Goal: Task Accomplishment & Management: Manage account settings

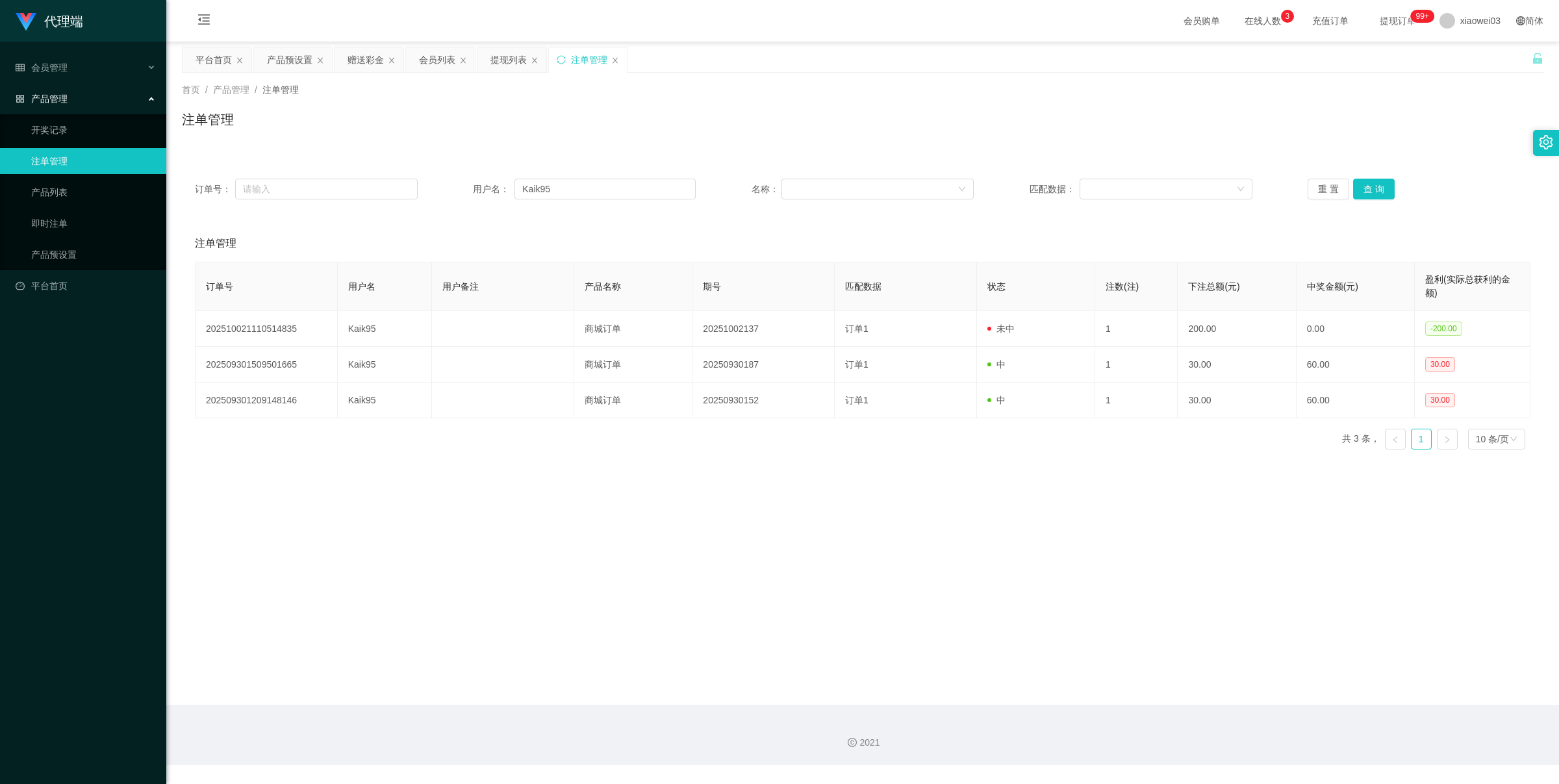
click at [281, 66] on div "产品预设置" at bounding box center [290, 60] width 46 height 25
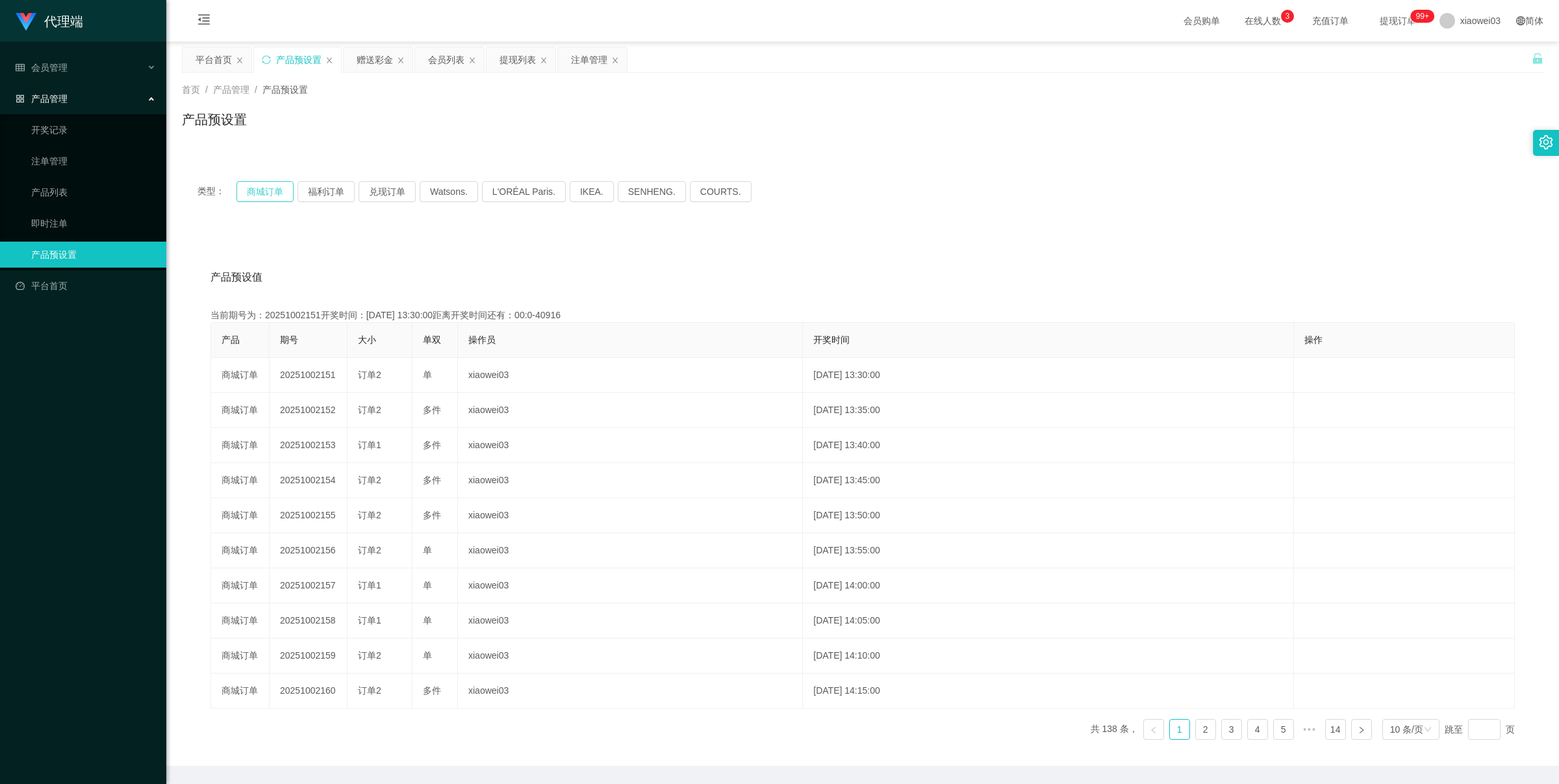
click at [249, 199] on button "商城订单" at bounding box center [265, 192] width 57 height 21
click at [261, 196] on button "商城订单" at bounding box center [265, 192] width 57 height 21
click at [277, 193] on button "商城订单" at bounding box center [265, 192] width 57 height 21
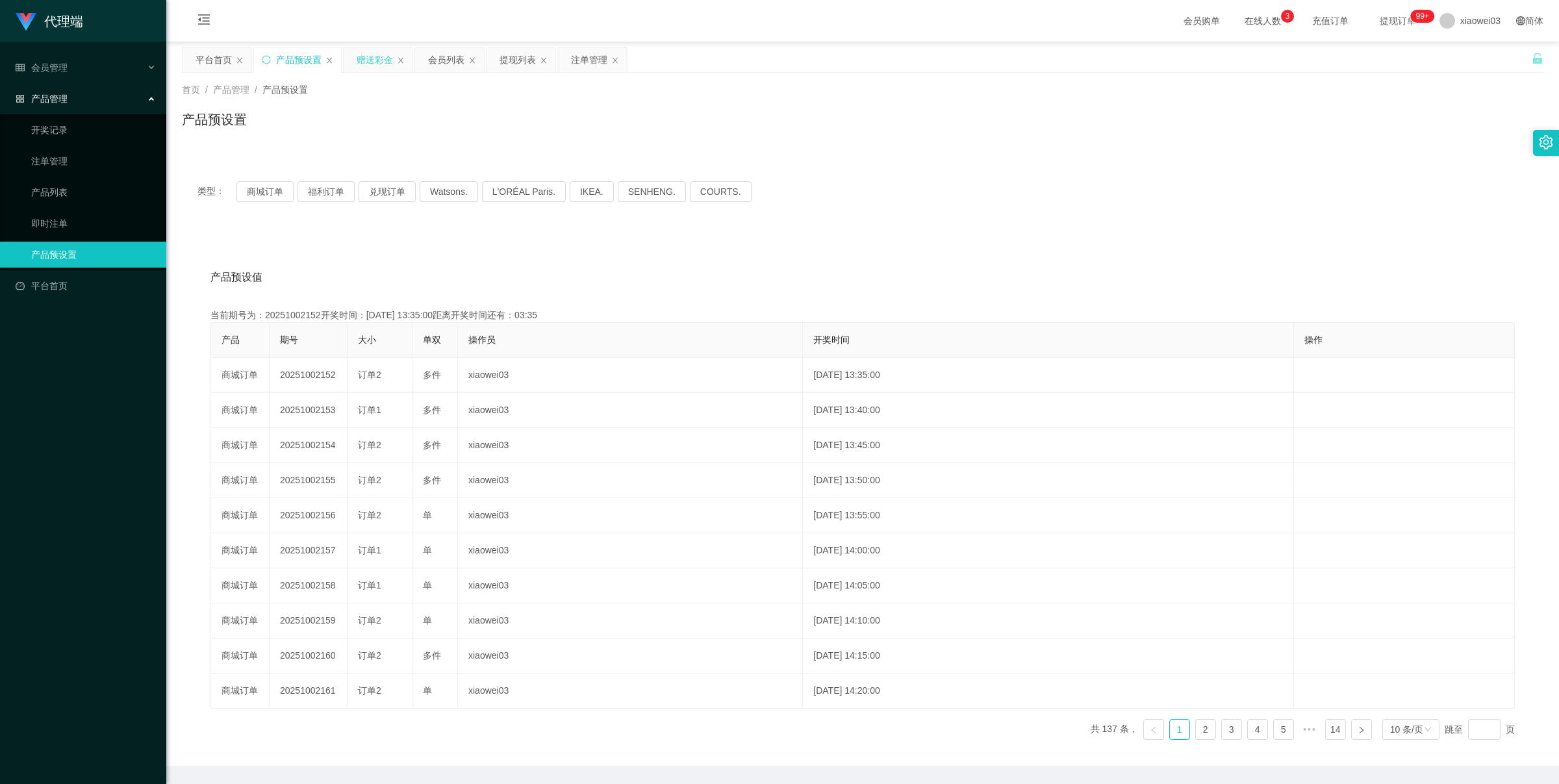
click at [364, 63] on div "赠送彩金" at bounding box center [375, 60] width 37 height 25
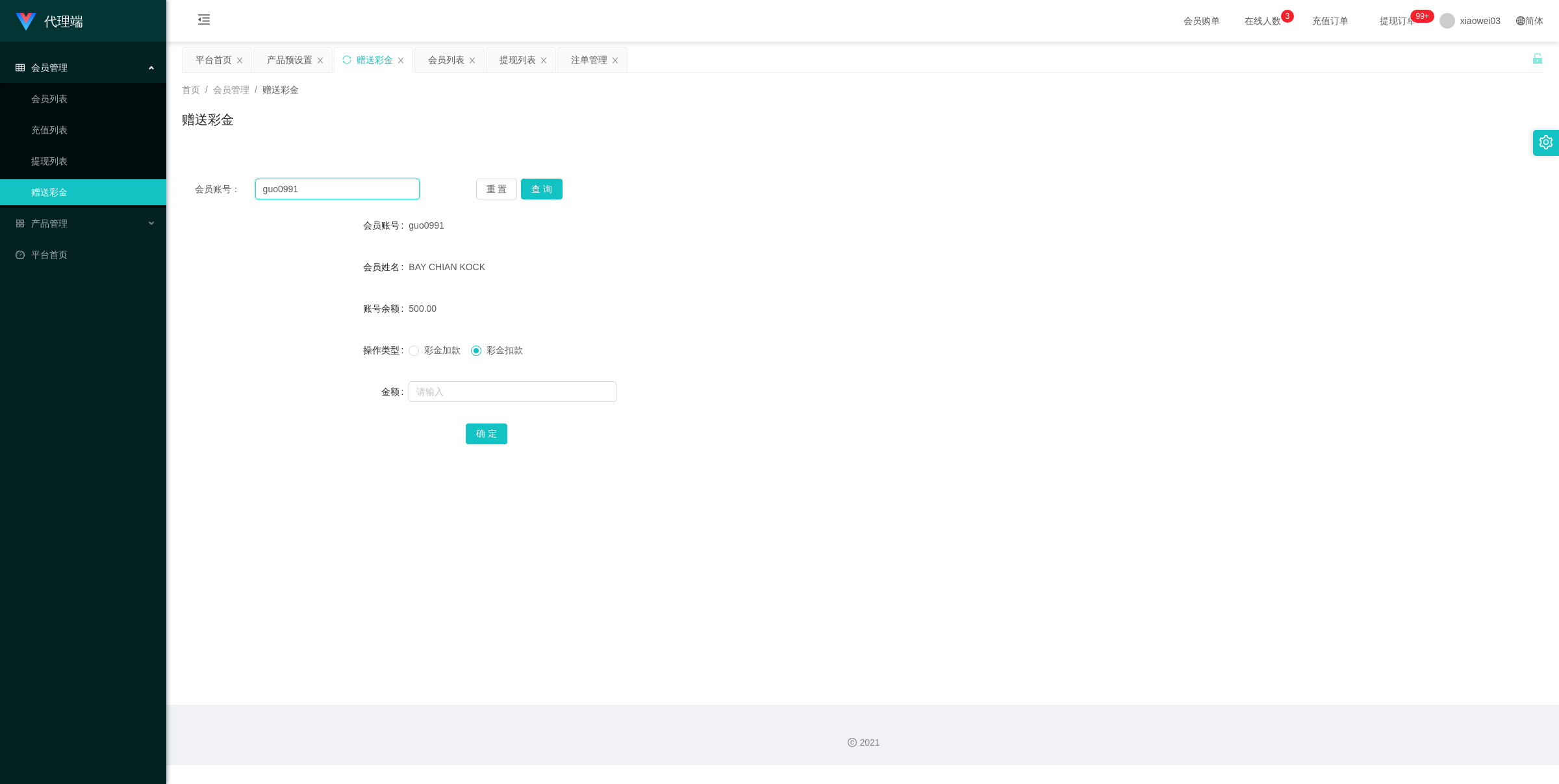
click at [383, 196] on input "guo0991" at bounding box center [338, 189] width 165 height 21
paste input "Davidtao"
type input "Davidtao"
click at [533, 180] on button "查 询" at bounding box center [542, 189] width 42 height 21
drag, startPoint x: 512, startPoint y: 54, endPoint x: 500, endPoint y: 54, distance: 12.0
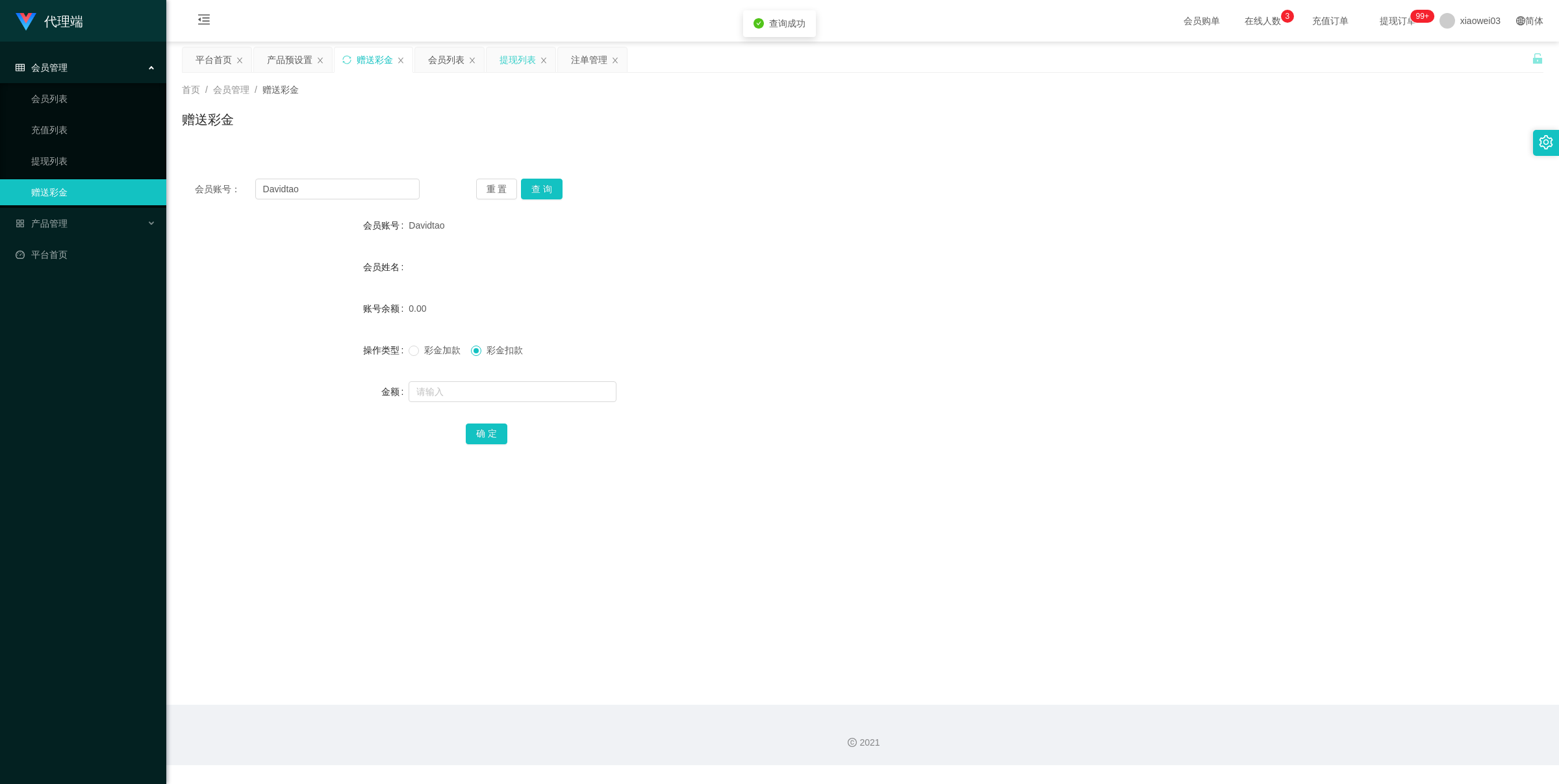
click at [511, 54] on div "提现列表" at bounding box center [518, 60] width 37 height 25
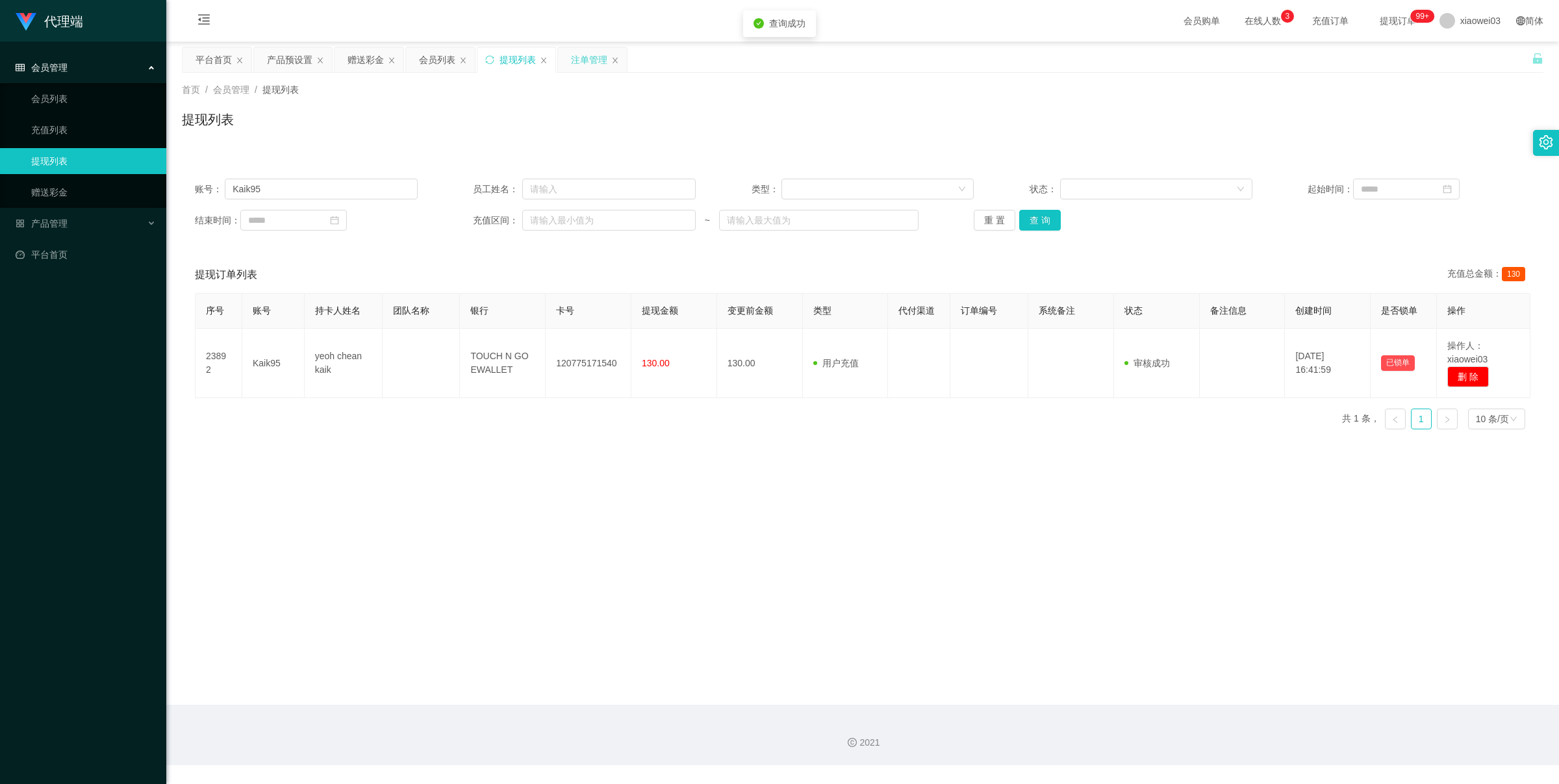
click at [591, 54] on div "注单管理" at bounding box center [590, 60] width 37 height 25
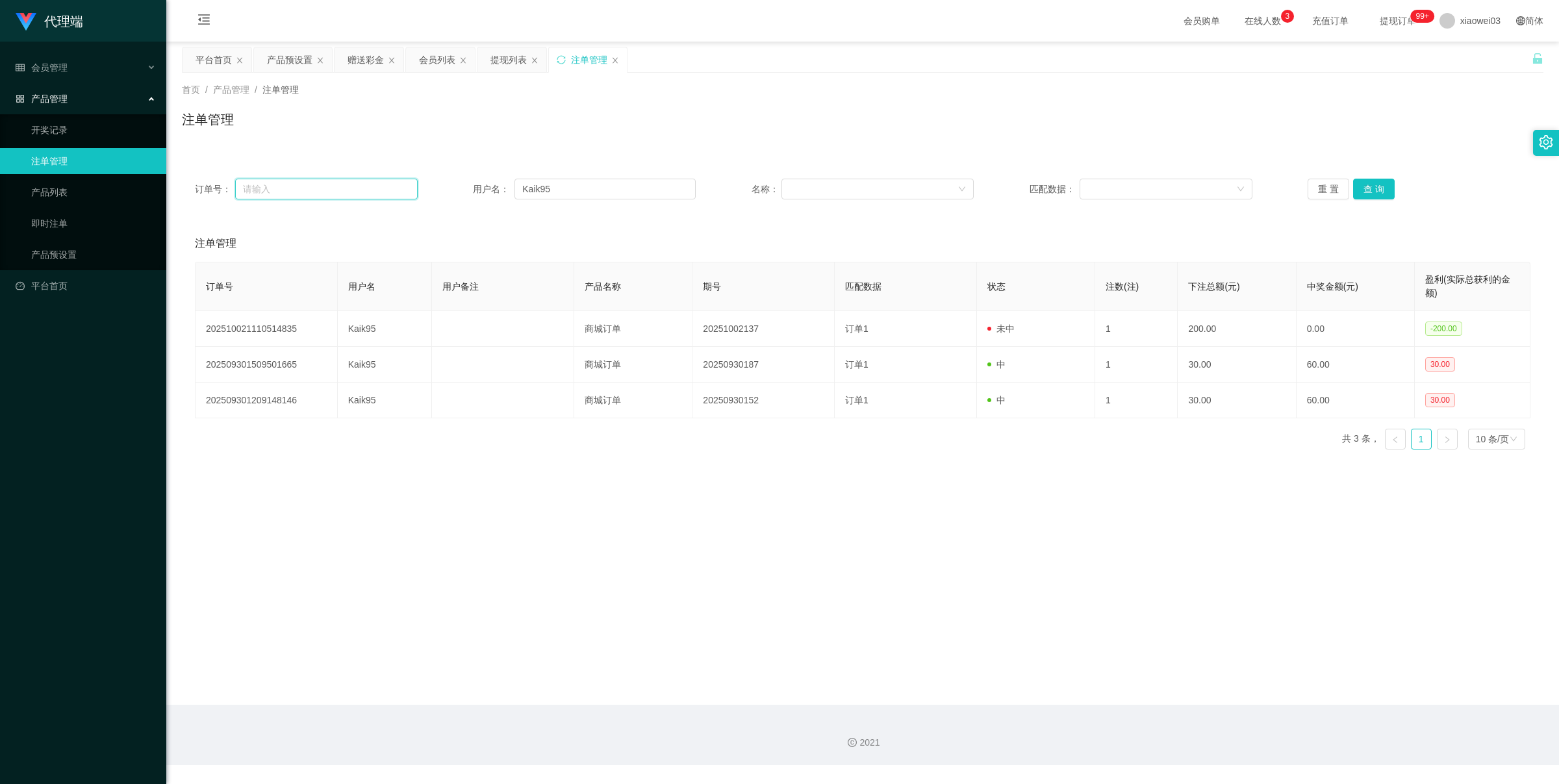
click at [403, 193] on input "text" at bounding box center [326, 189] width 183 height 21
paste input "Davidtao"
type input "Davidtao"
click at [1381, 189] on button "查 询" at bounding box center [1374, 189] width 42 height 21
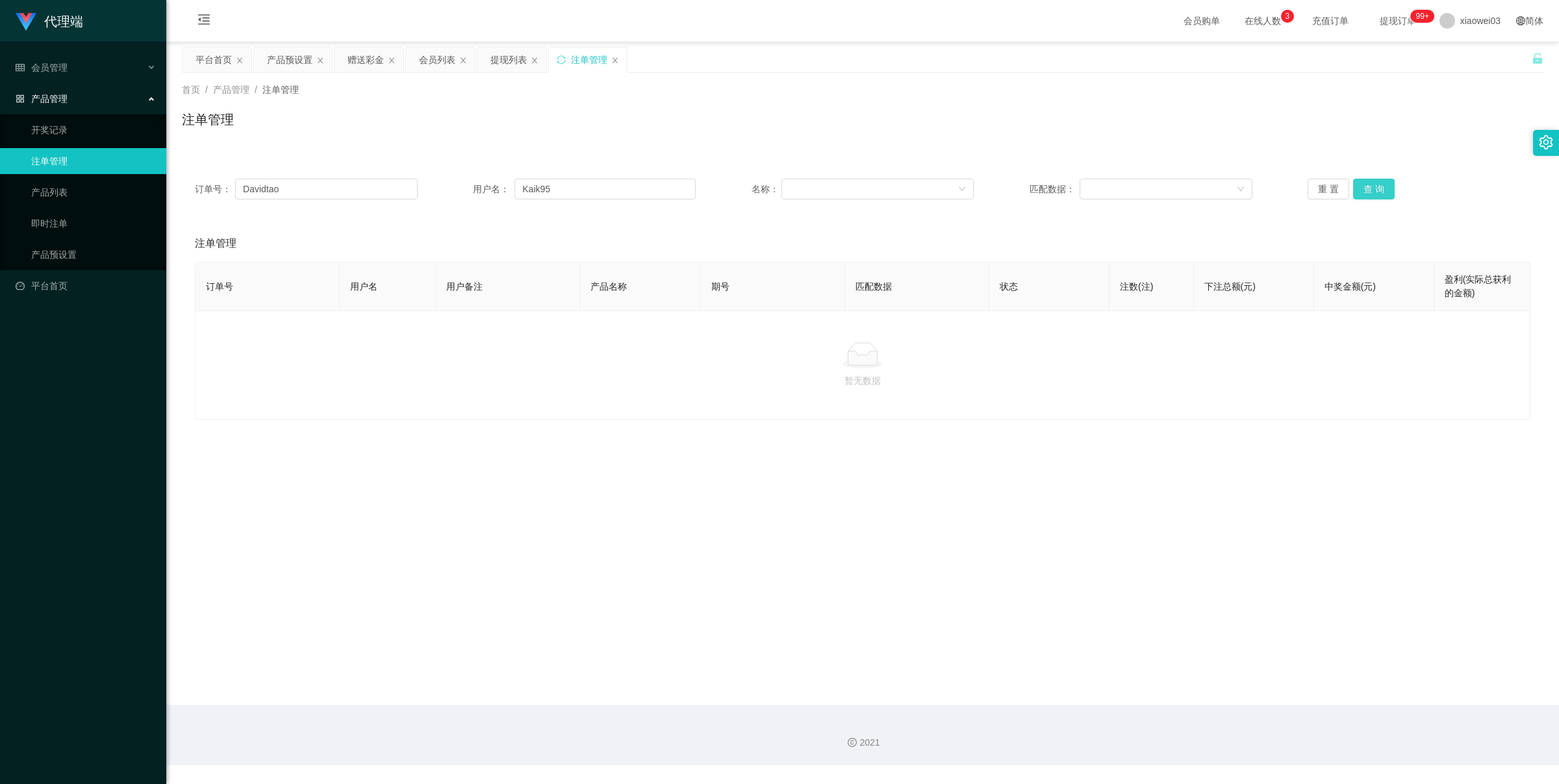
click at [1382, 186] on button "查 询" at bounding box center [1374, 189] width 42 height 21
click at [1382, 186] on button "查 询" at bounding box center [1381, 189] width 56 height 21
click at [370, 63] on div "赠送彩金" at bounding box center [366, 60] width 37 height 25
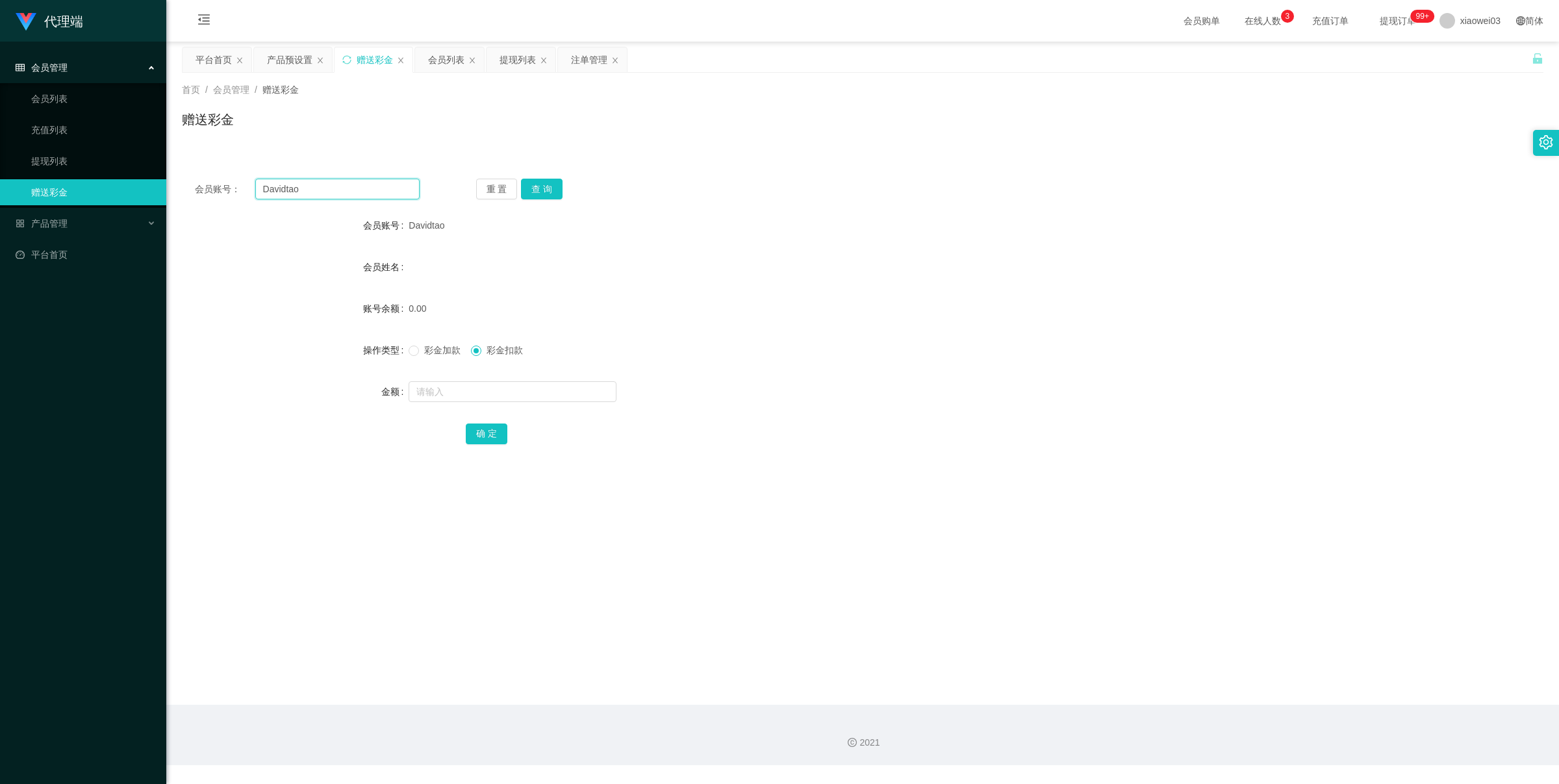
click at [336, 193] on input "Davidtao" at bounding box center [338, 189] width 165 height 21
click at [533, 183] on button "查 询" at bounding box center [542, 189] width 42 height 21
click at [582, 59] on div "注单管理" at bounding box center [590, 60] width 37 height 25
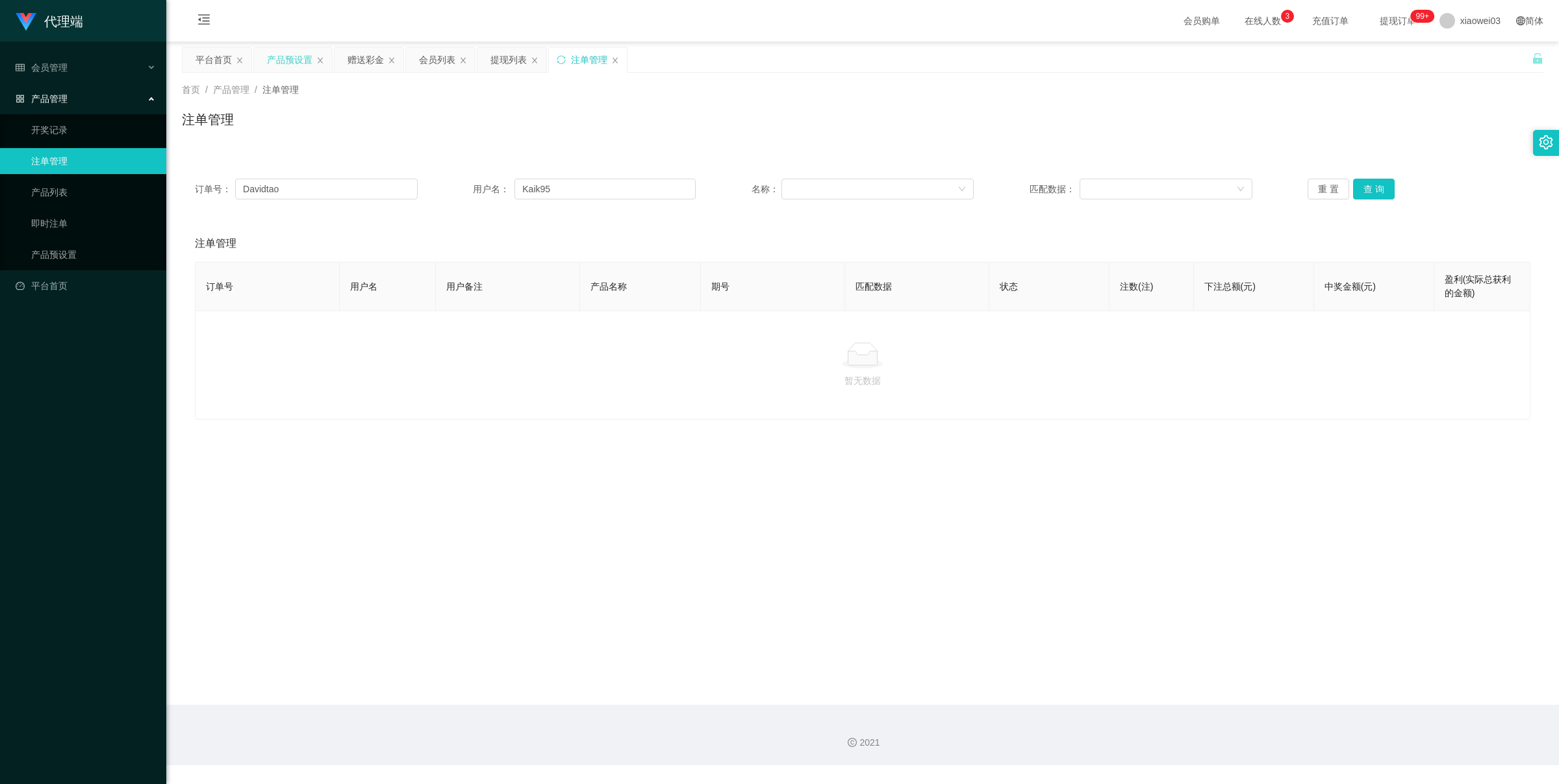
click at [291, 54] on div "产品预设置" at bounding box center [290, 60] width 46 height 25
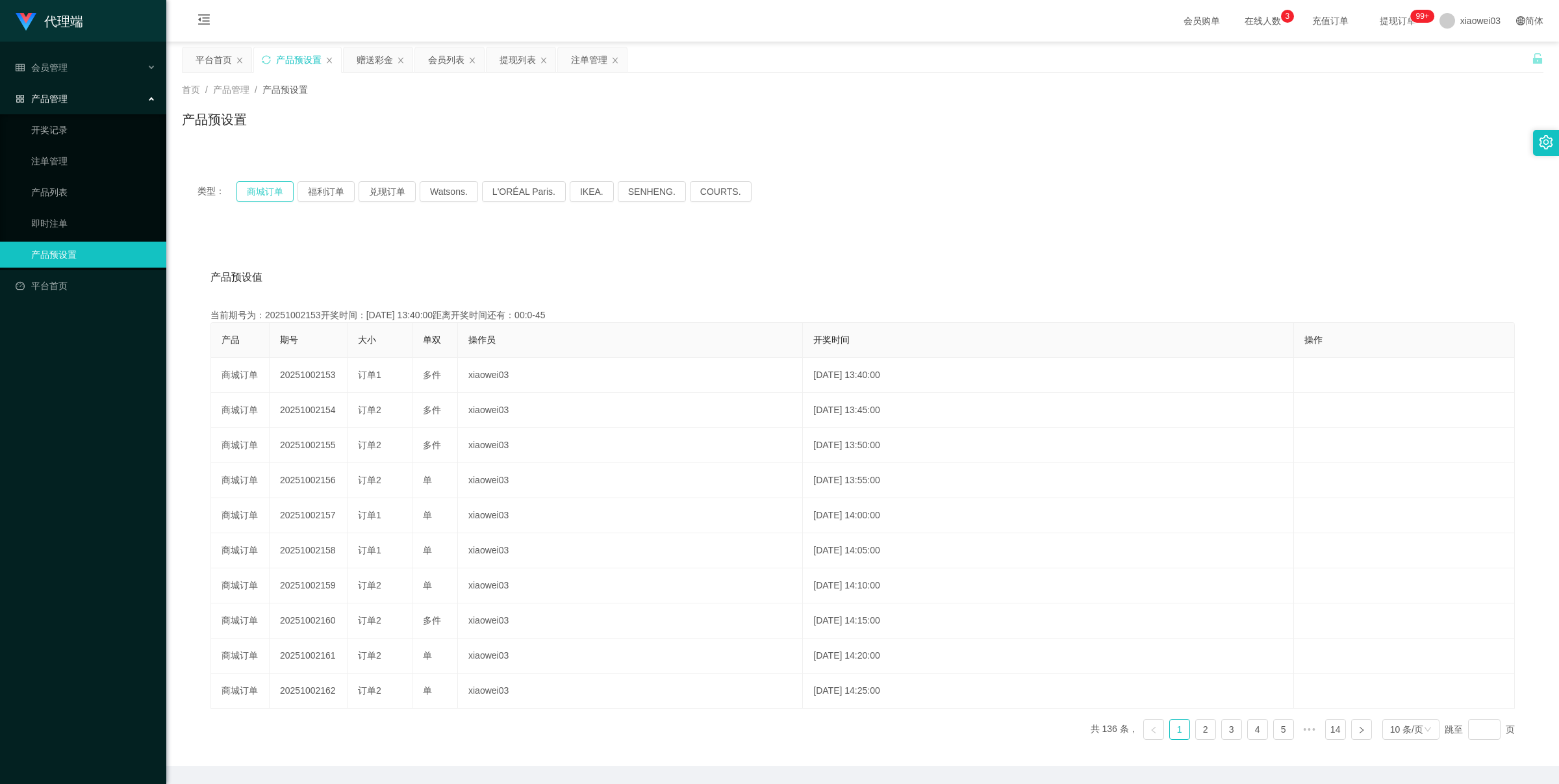
click at [259, 187] on button "商城订单" at bounding box center [265, 192] width 57 height 21
type button "k3wph"
click at [267, 193] on button "商城订单" at bounding box center [265, 192] width 57 height 21
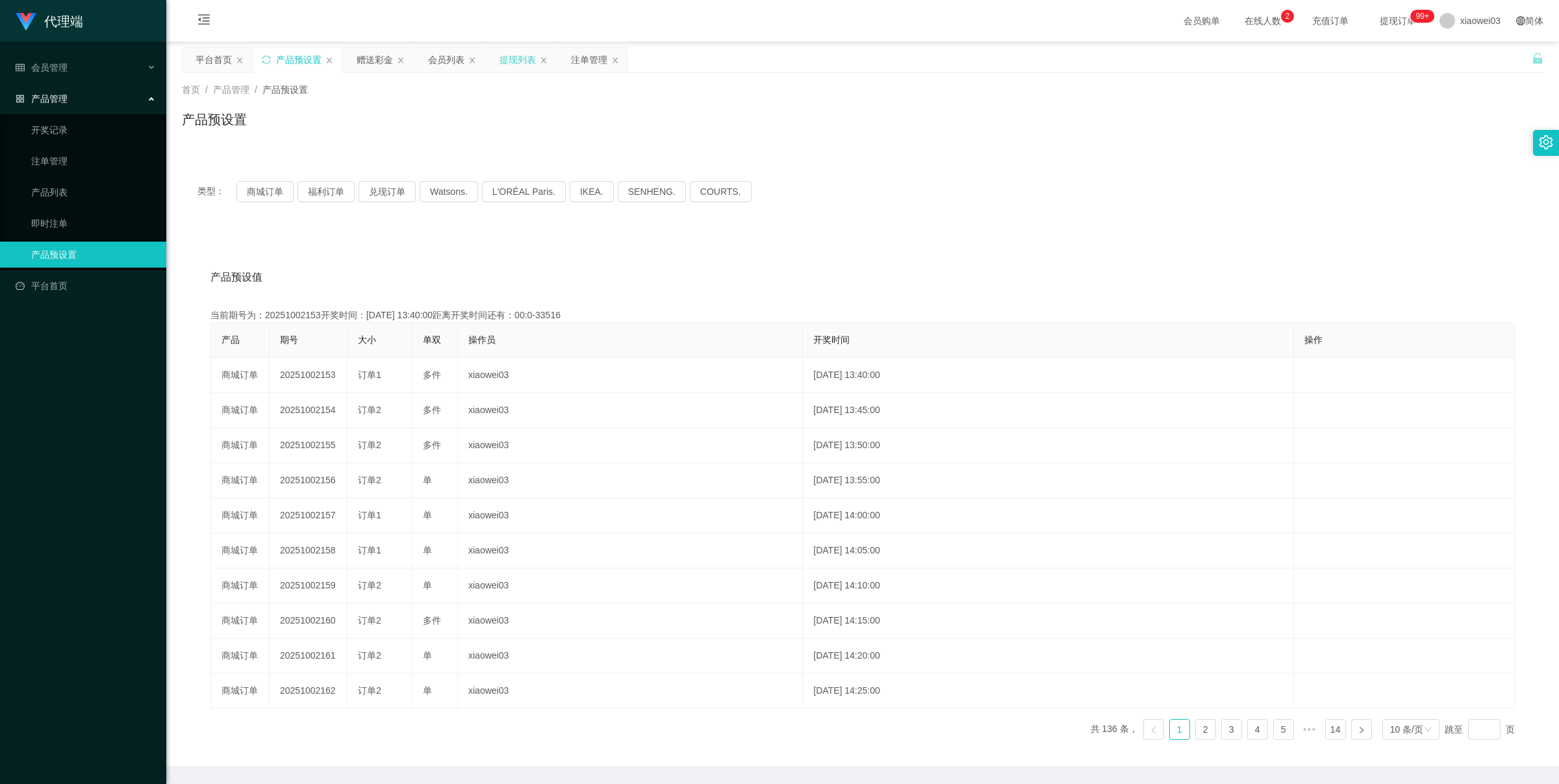
click at [514, 62] on div "提现列表" at bounding box center [518, 60] width 37 height 25
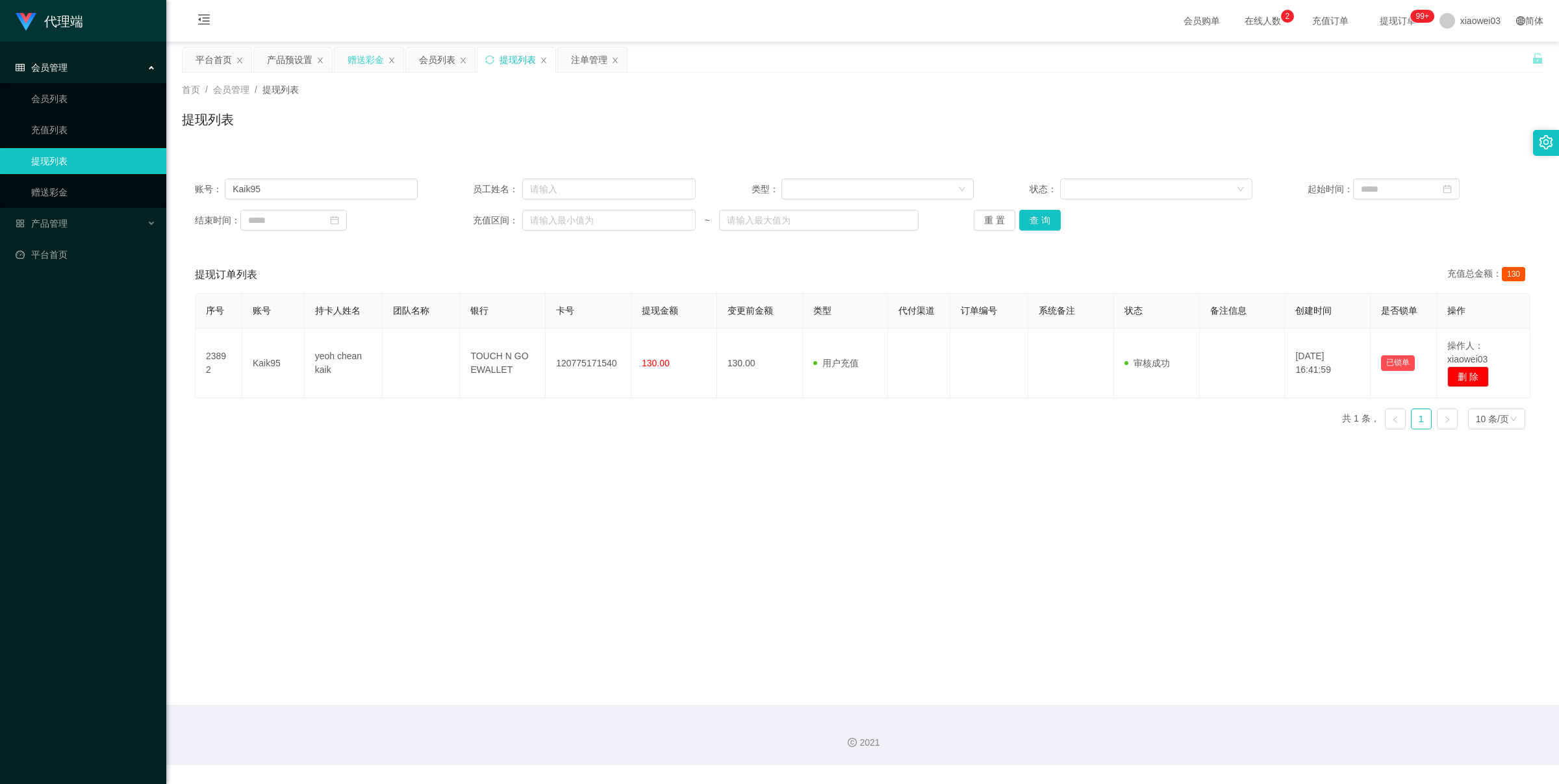
click at [353, 59] on div "赠送彩金" at bounding box center [366, 60] width 37 height 25
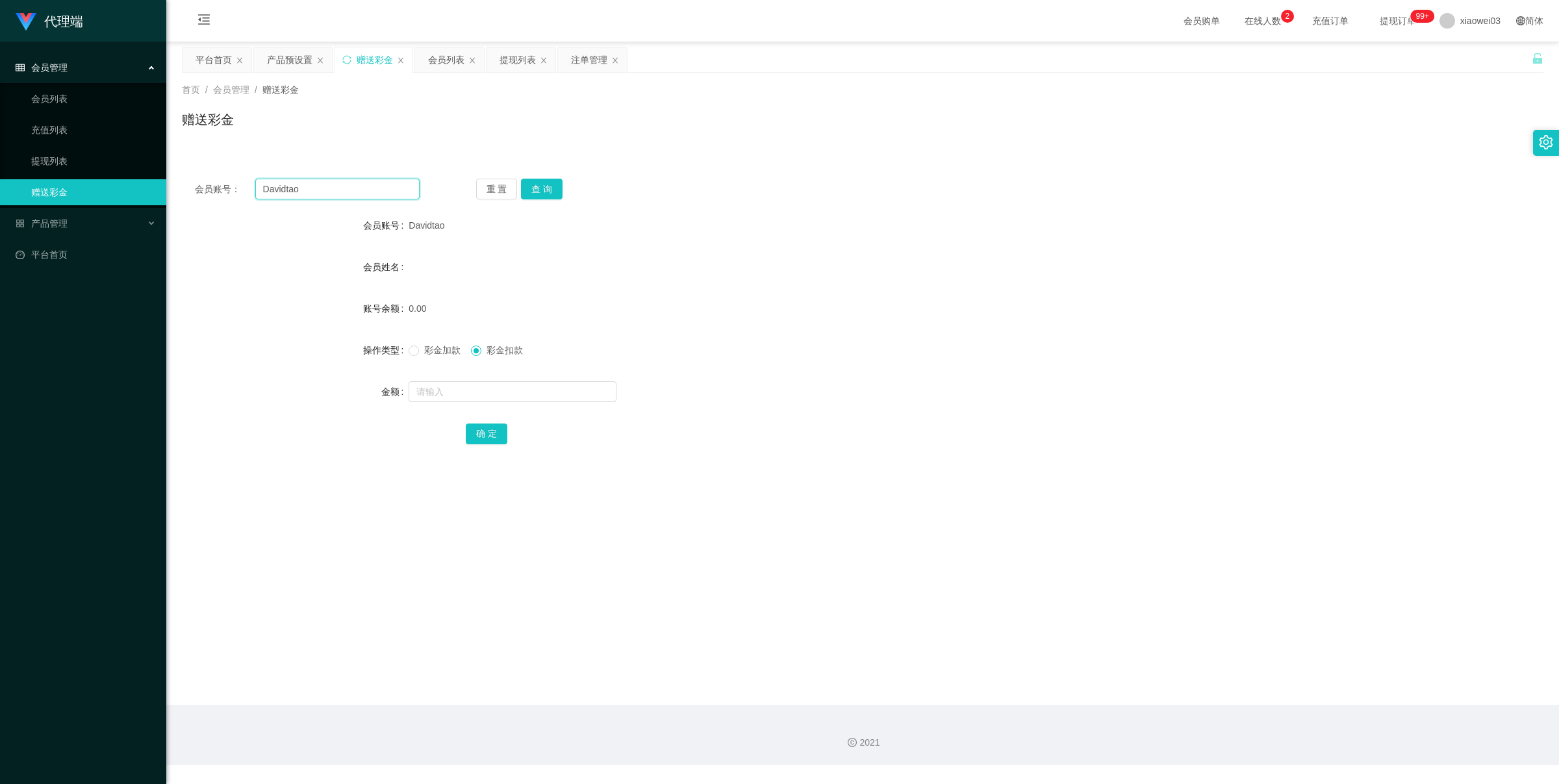
click at [369, 193] on input "Davidtao" at bounding box center [338, 189] width 165 height 21
paste input "boonhooi"
type input "boonhooi"
click at [546, 187] on button "查 询" at bounding box center [542, 189] width 42 height 21
click at [476, 384] on input "text" at bounding box center [512, 392] width 208 height 21
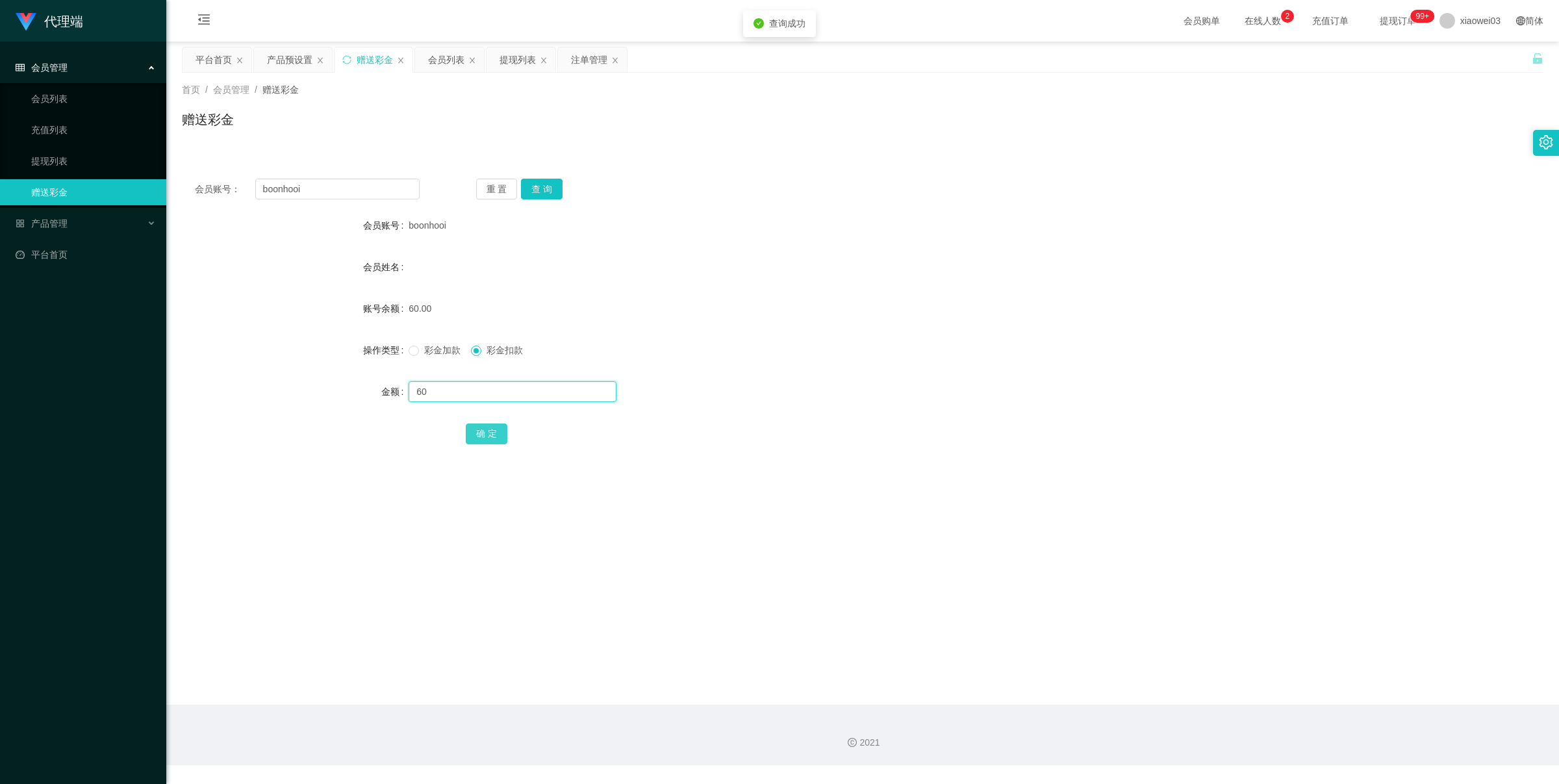
type input "60"
click at [488, 426] on button "确 定" at bounding box center [486, 434] width 42 height 21
click at [543, 441] on div "确 定" at bounding box center [862, 433] width 795 height 26
click at [407, 181] on input "boonhooi" at bounding box center [338, 189] width 165 height 21
paste input "Davidtao"
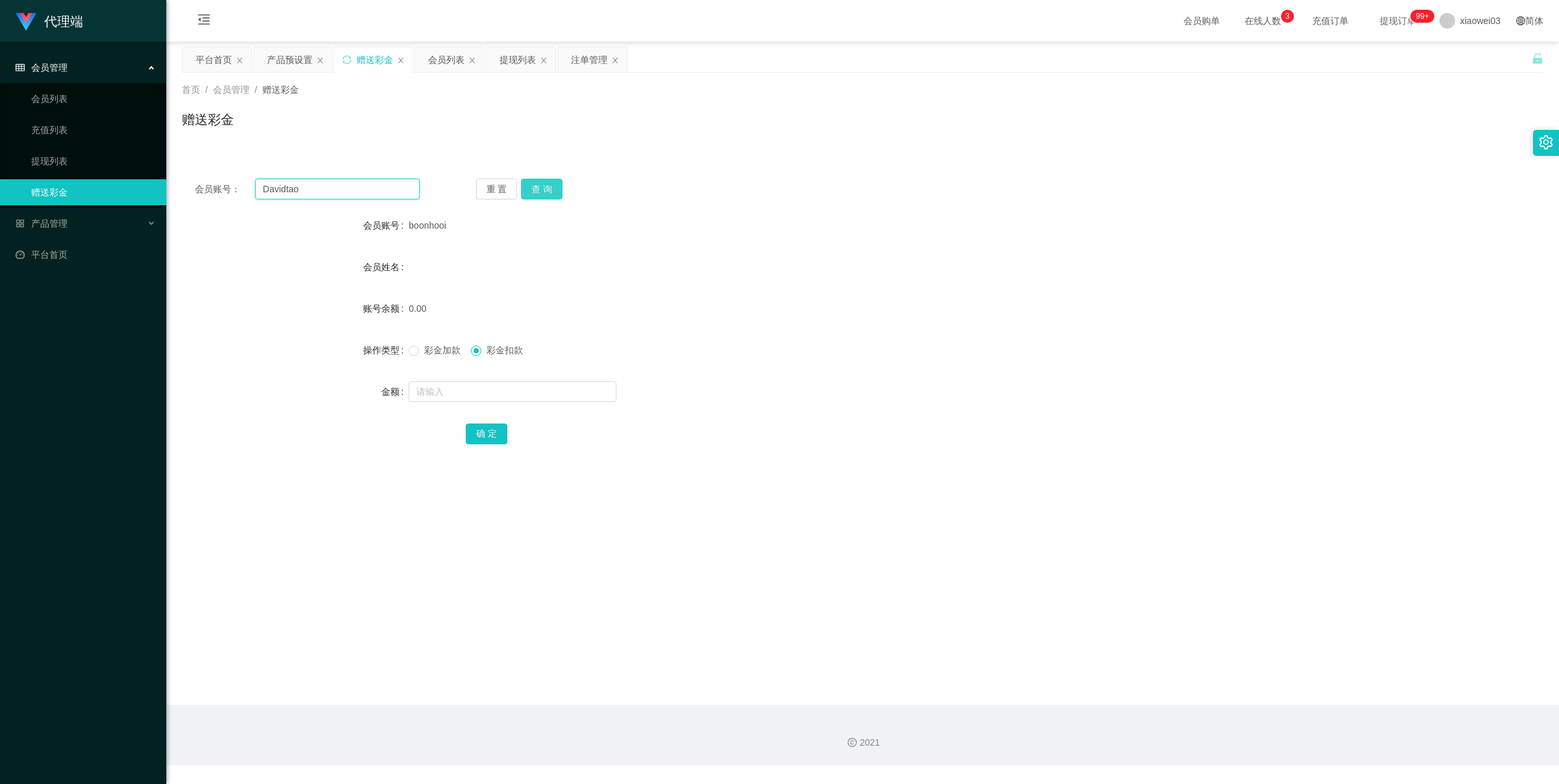
type input "Davidtao"
click at [556, 189] on button "查 询" at bounding box center [542, 189] width 42 height 21
click at [498, 397] on input "text" at bounding box center [512, 392] width 208 height 21
type input "60"
click at [496, 441] on button "确 定" at bounding box center [486, 434] width 42 height 21
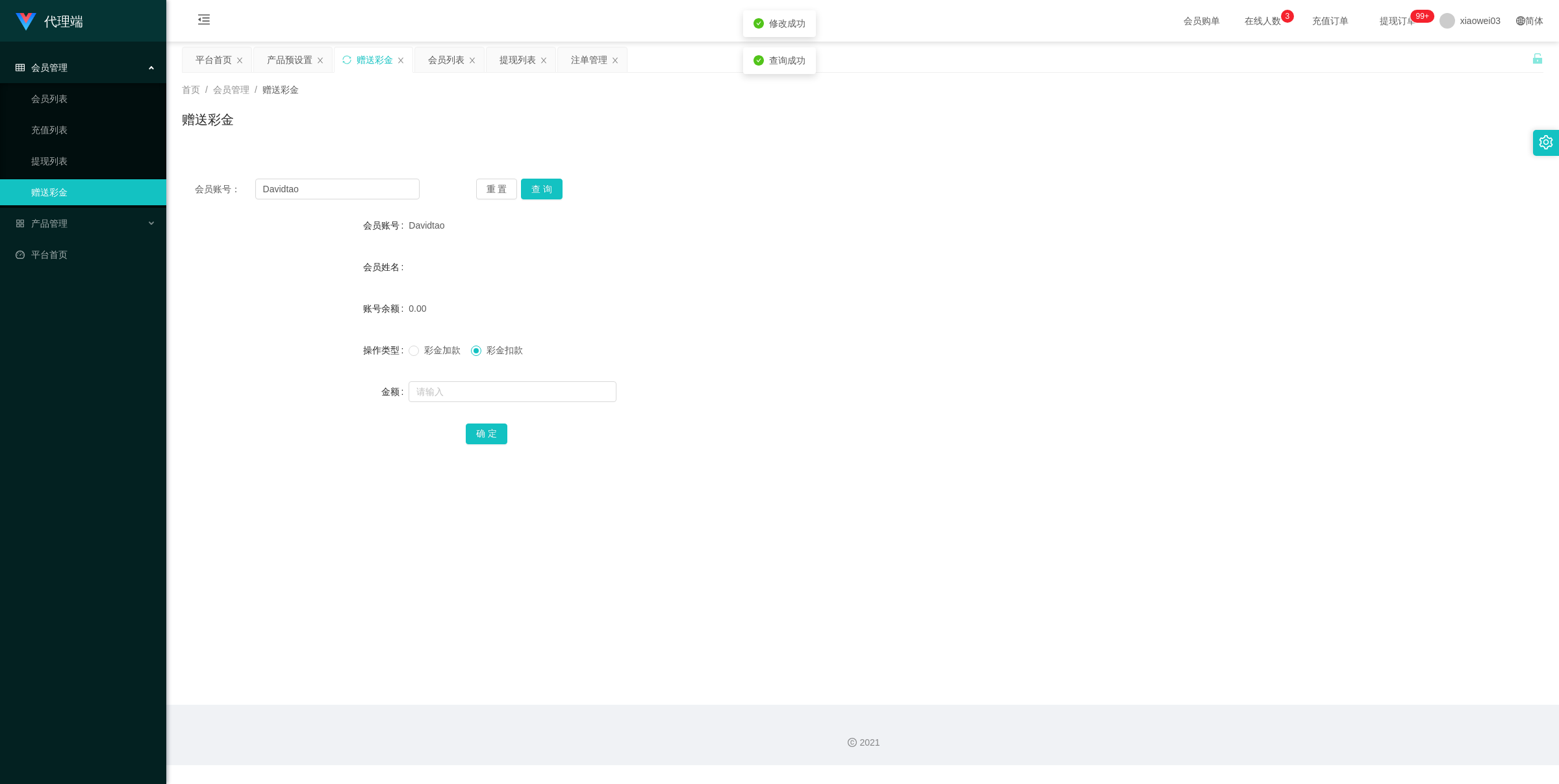
click at [706, 455] on div "会员账号： [PERSON_NAME] 重 置 查 询 会员账号 Davidtao 会员姓名 账号余额 0.00 操作类型 彩金加款 彩金扣款 金额 确 定" at bounding box center [863, 321] width 1362 height 309
click at [354, 187] on input "Davidtao" at bounding box center [338, 189] width 165 height 21
paste input "LISA2829"
type input "LISA2829"
click at [539, 192] on button "查 询" at bounding box center [542, 189] width 42 height 21
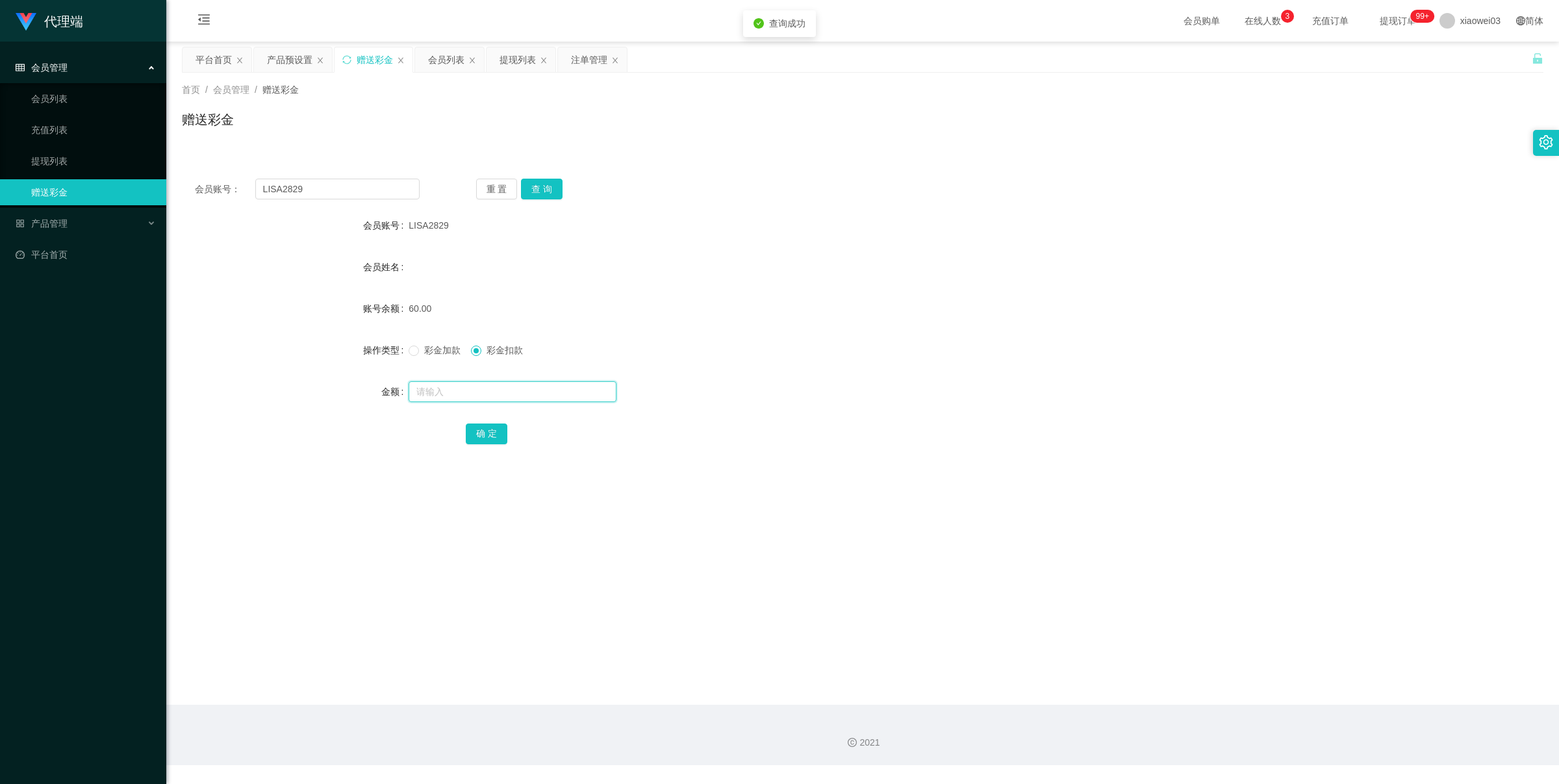
click at [518, 397] on input "text" at bounding box center [512, 392] width 208 height 21
type input "60"
click at [465, 437] on button "确 定" at bounding box center [486, 434] width 42 height 21
click at [382, 181] on input "LISA2829" at bounding box center [338, 189] width 165 height 21
paste input "gauweini"
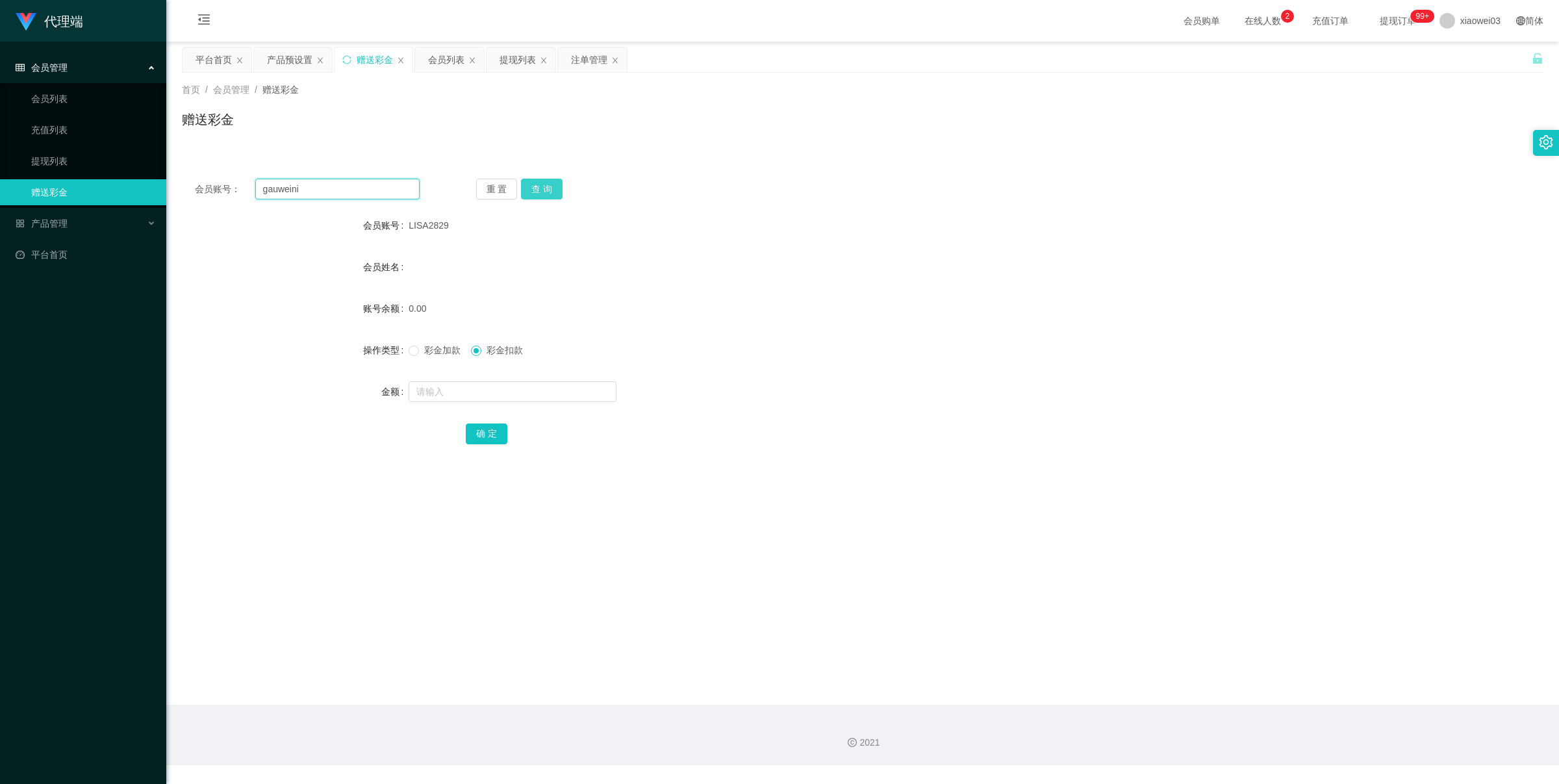
type input "gauweini"
click at [554, 190] on button "查 询" at bounding box center [542, 189] width 42 height 21
click at [514, 387] on input "text" at bounding box center [512, 392] width 208 height 21
type input "60"
click at [492, 432] on button "确 定" at bounding box center [486, 434] width 42 height 21
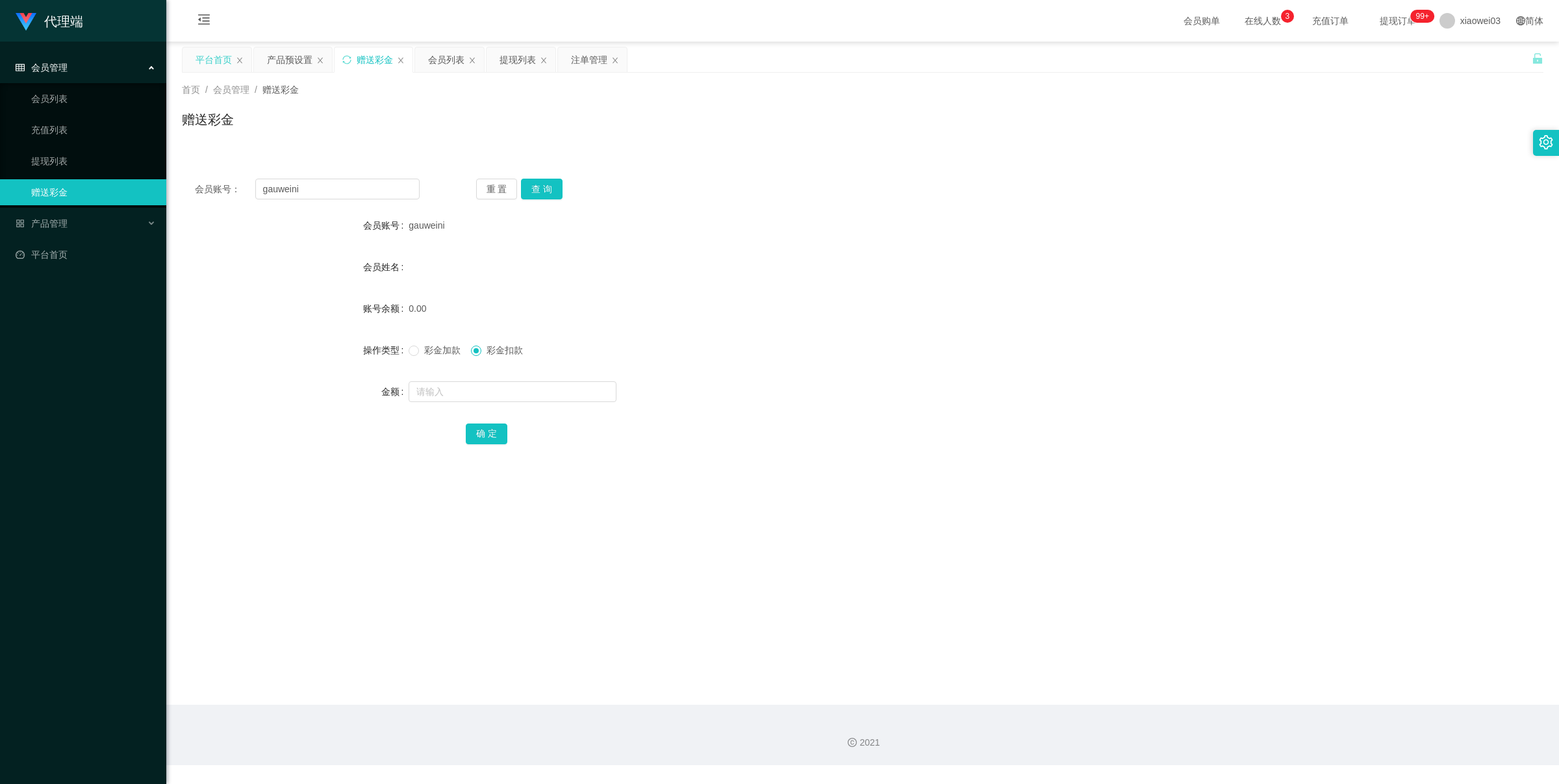
click at [219, 64] on div "平台首页" at bounding box center [214, 60] width 37 height 25
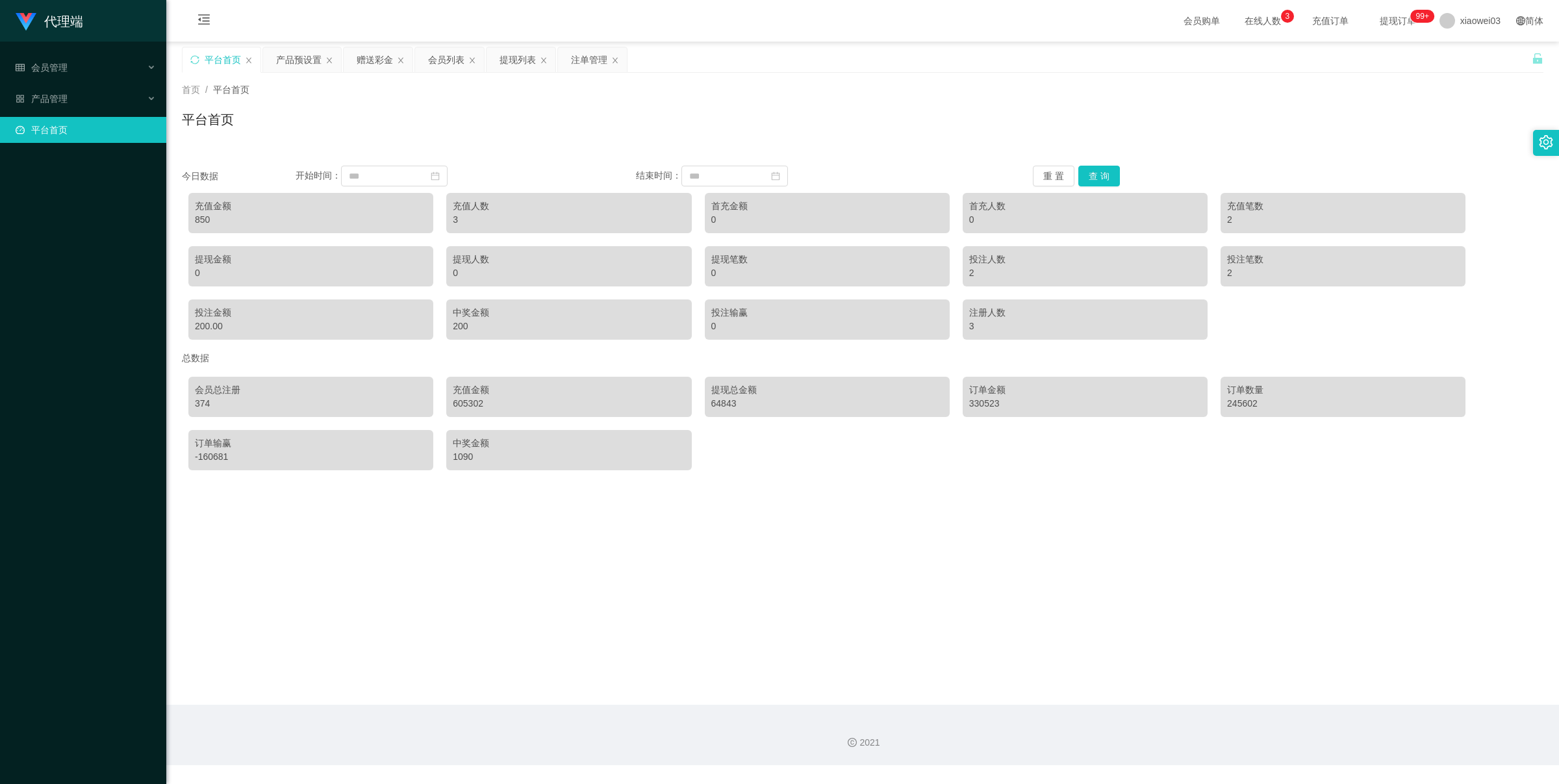
click at [219, 63] on div "平台首页" at bounding box center [223, 60] width 37 height 25
click at [1067, 174] on button "重 置" at bounding box center [1054, 176] width 42 height 21
